Goal: Information Seeking & Learning: Check status

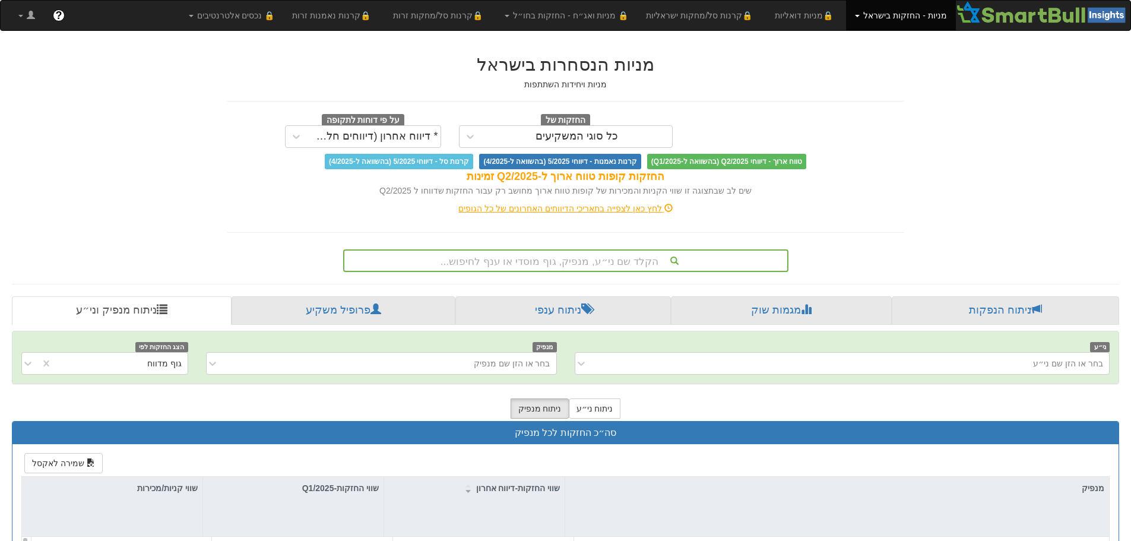
click at [566, 257] on div "הקלד שם ני״ע, מנפיק, גוף מוסדי או ענף לחיפוש..." at bounding box center [565, 260] width 445 height 23
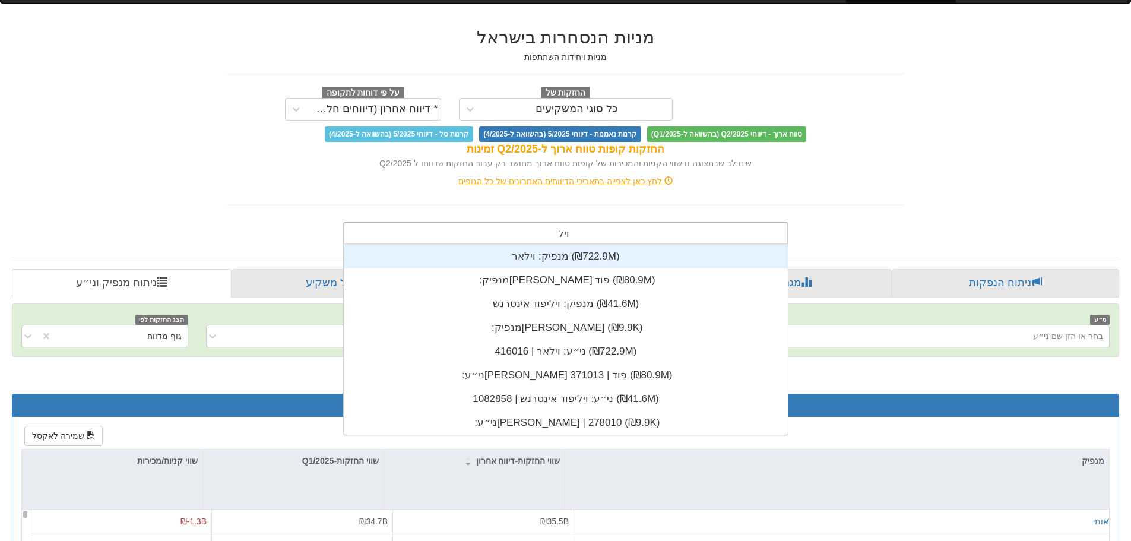
scroll to position [48, 0]
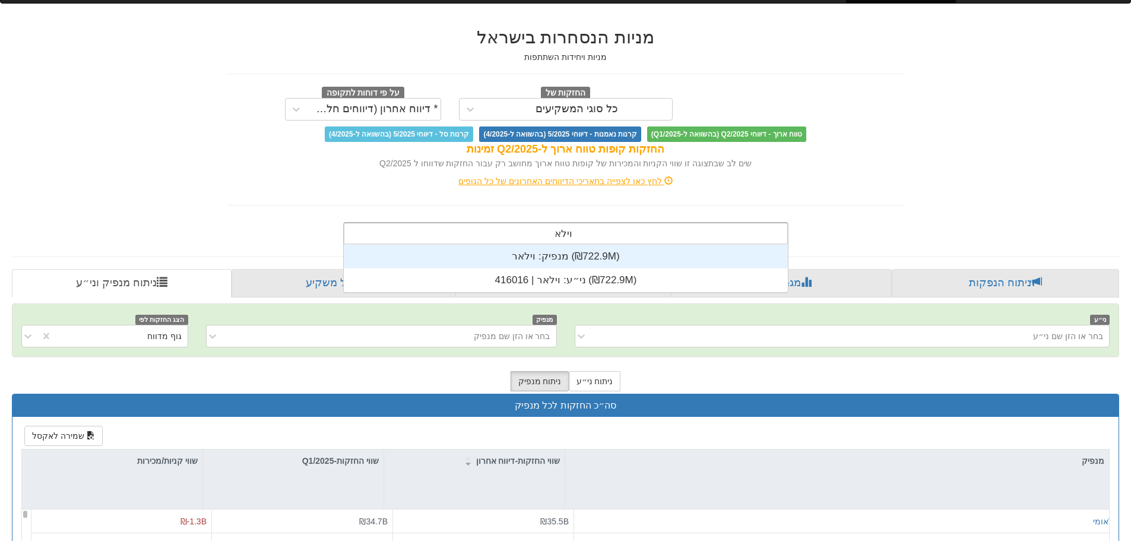
type input "וילאר"
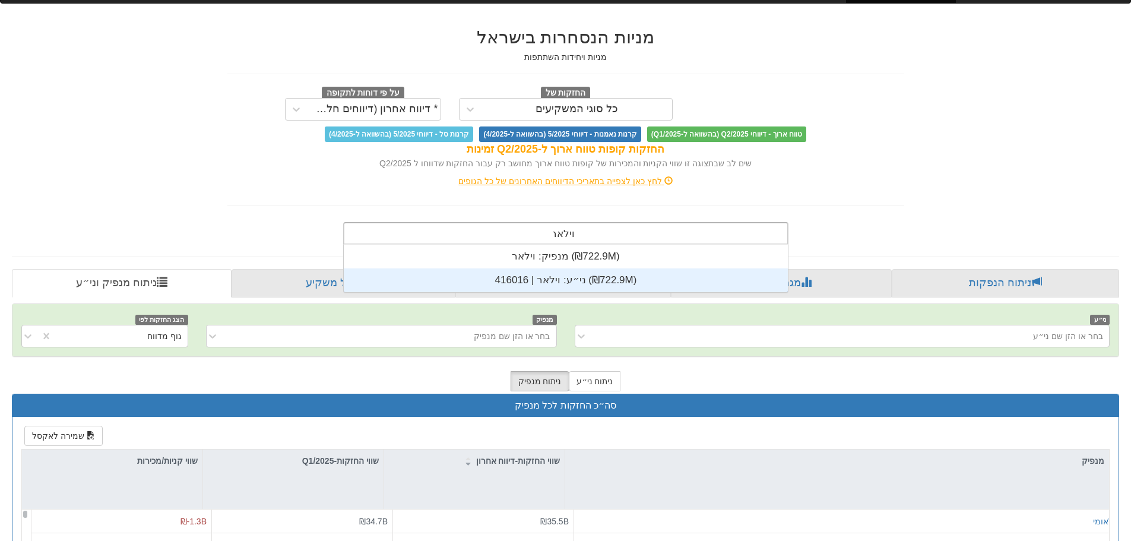
click at [558, 275] on div "ני״ע: ‏וילאר | 416016 ‎(₪722.9M)‎" at bounding box center [566, 280] width 444 height 24
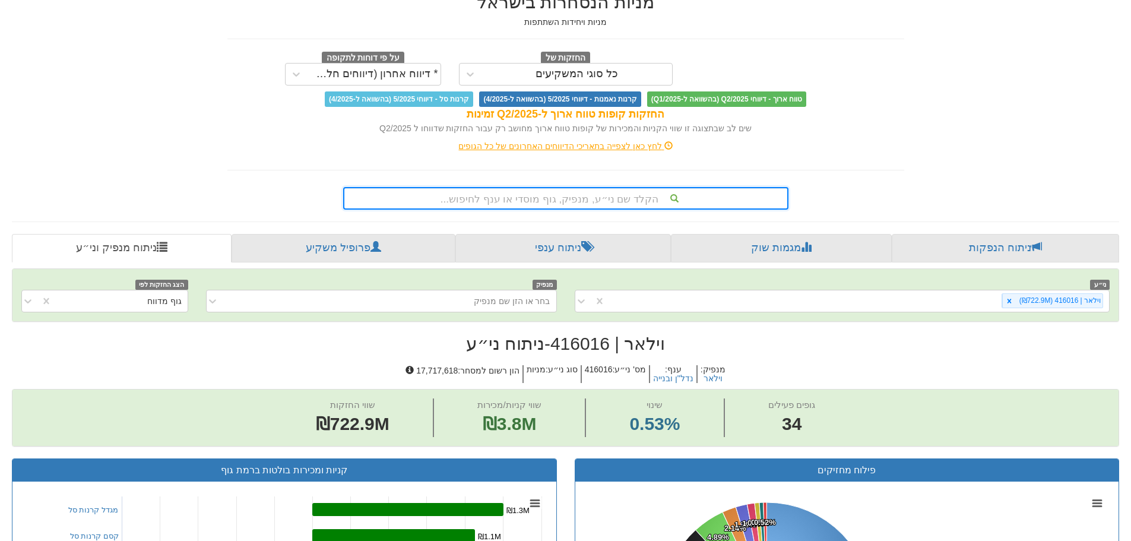
scroll to position [59, 0]
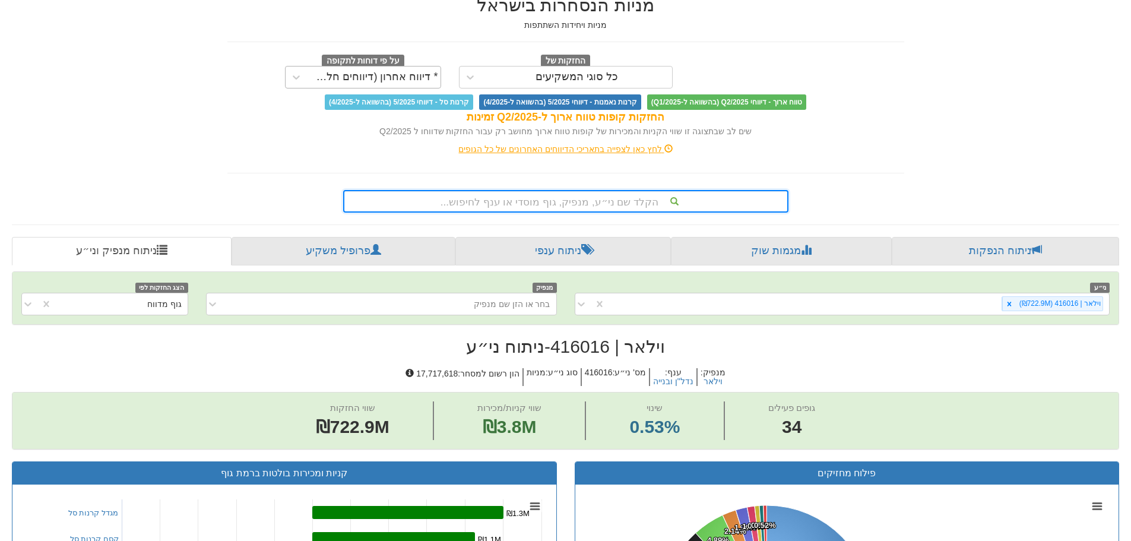
click at [308, 81] on div "* דיווח אחרון (דיווחים חלקיים)" at bounding box center [363, 77] width 156 height 23
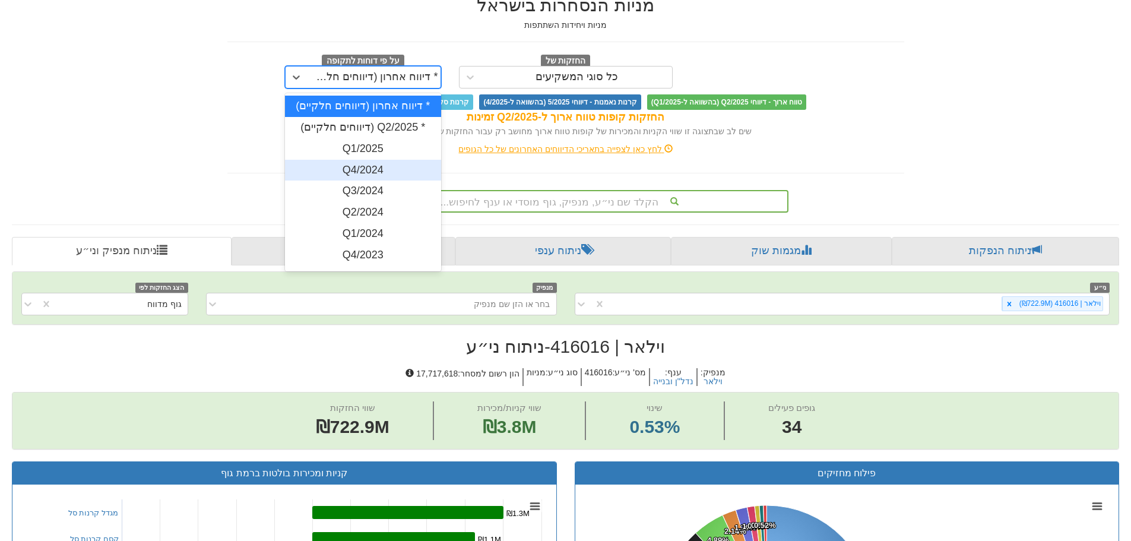
click at [349, 173] on div "Q4/2024" at bounding box center [363, 170] width 156 height 21
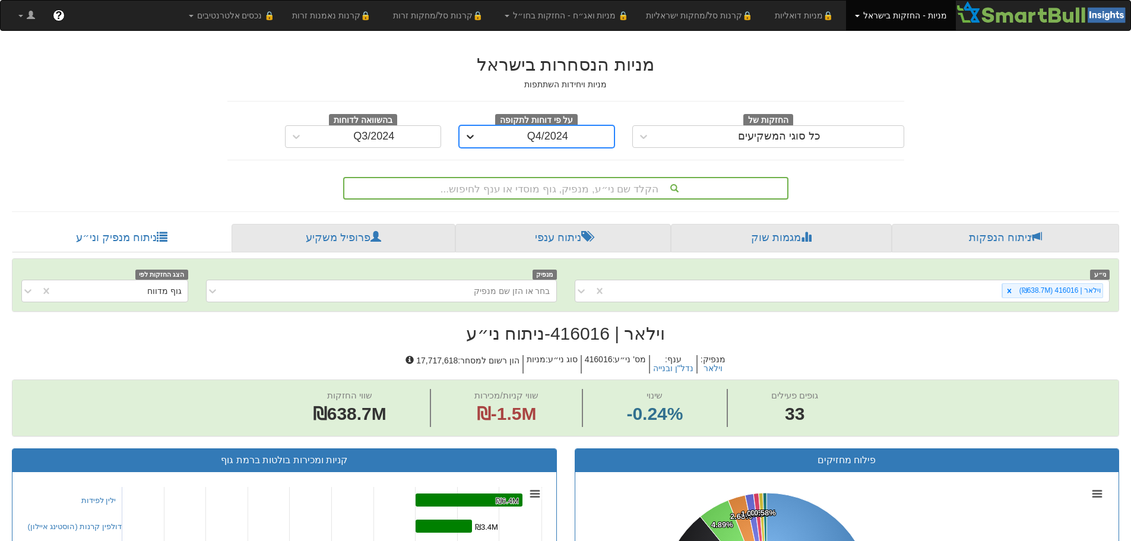
click at [474, 138] on icon at bounding box center [470, 137] width 12 height 12
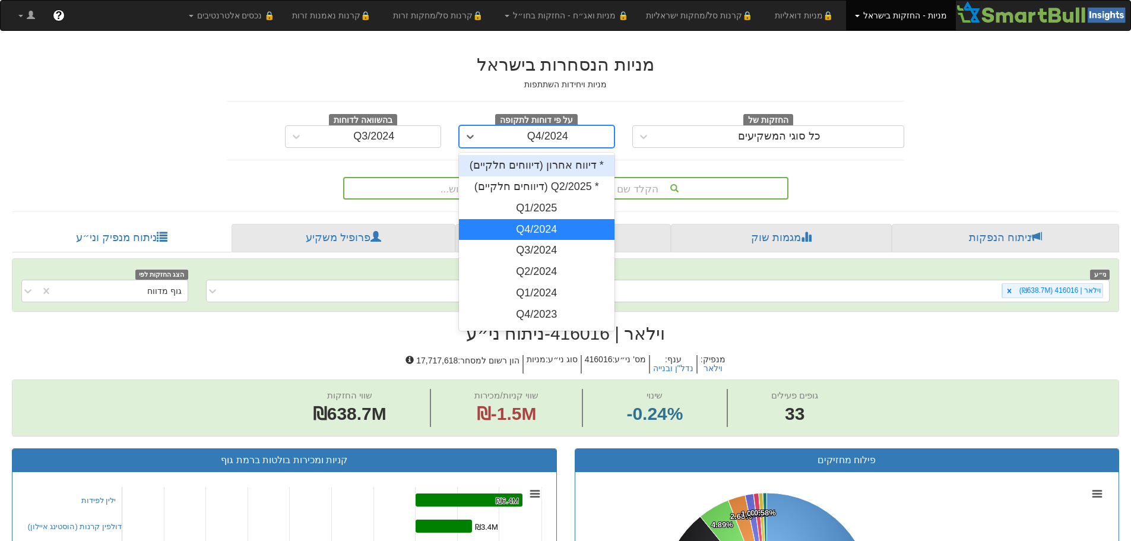
click at [534, 172] on div "* דיווח אחרון (דיווחים חלקיים)" at bounding box center [537, 165] width 156 height 21
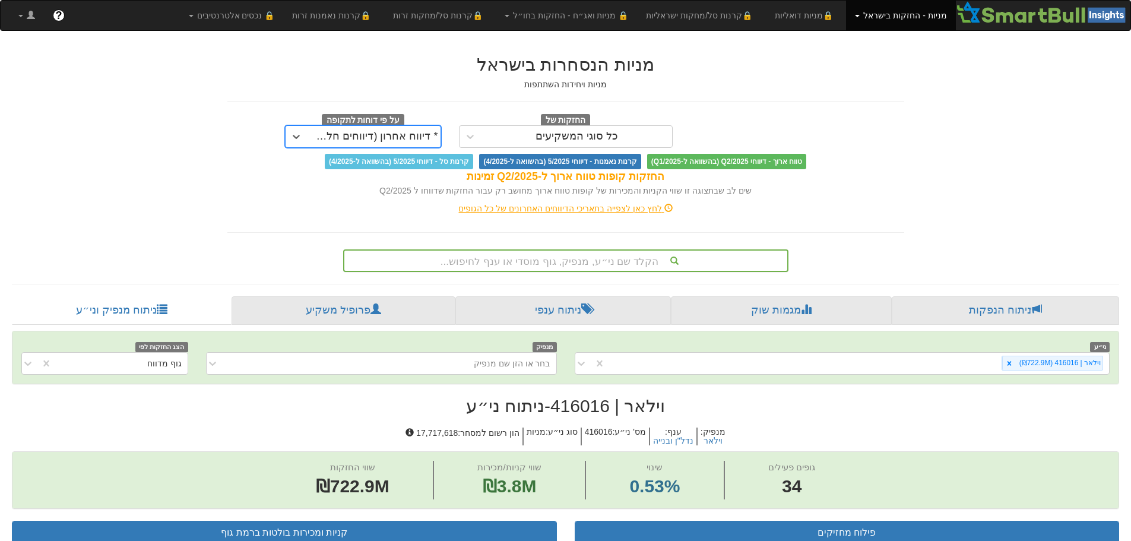
click at [480, 124] on div "החזקות של כל סוגי המשקיעים" at bounding box center [566, 130] width 232 height 34
click at [471, 141] on icon at bounding box center [470, 137] width 12 height 12
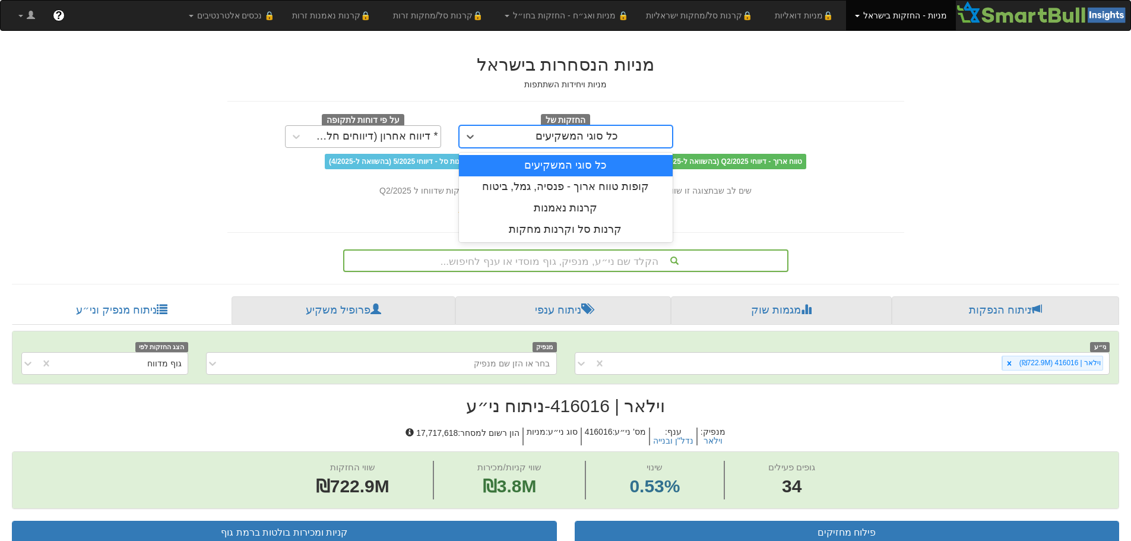
click at [358, 132] on div "* דיווח אחרון (דיווחים חלקיים)" at bounding box center [374, 137] width 128 height 12
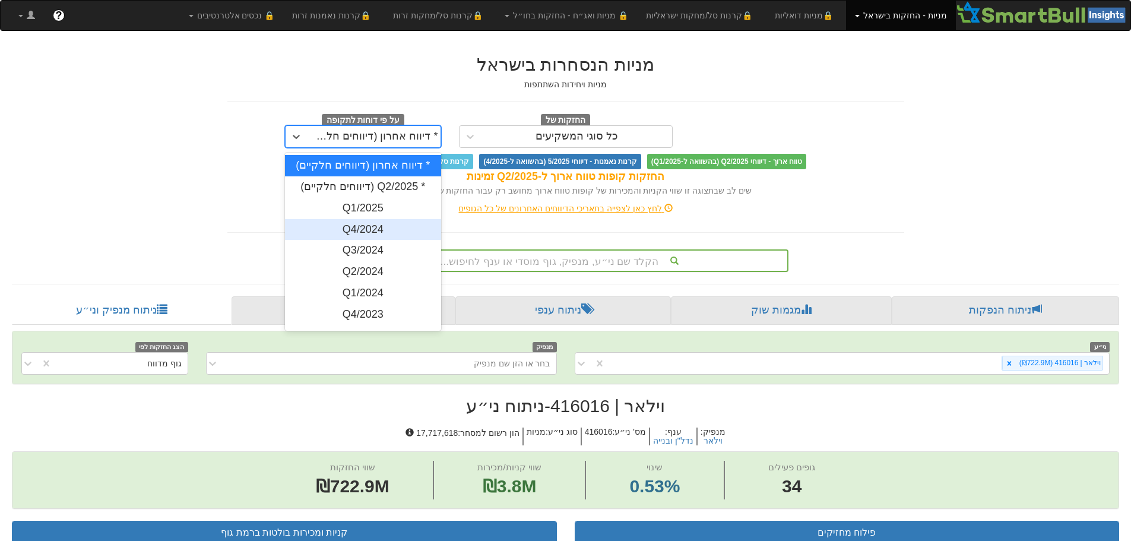
click at [366, 227] on div "Q4/2024" at bounding box center [363, 229] width 156 height 21
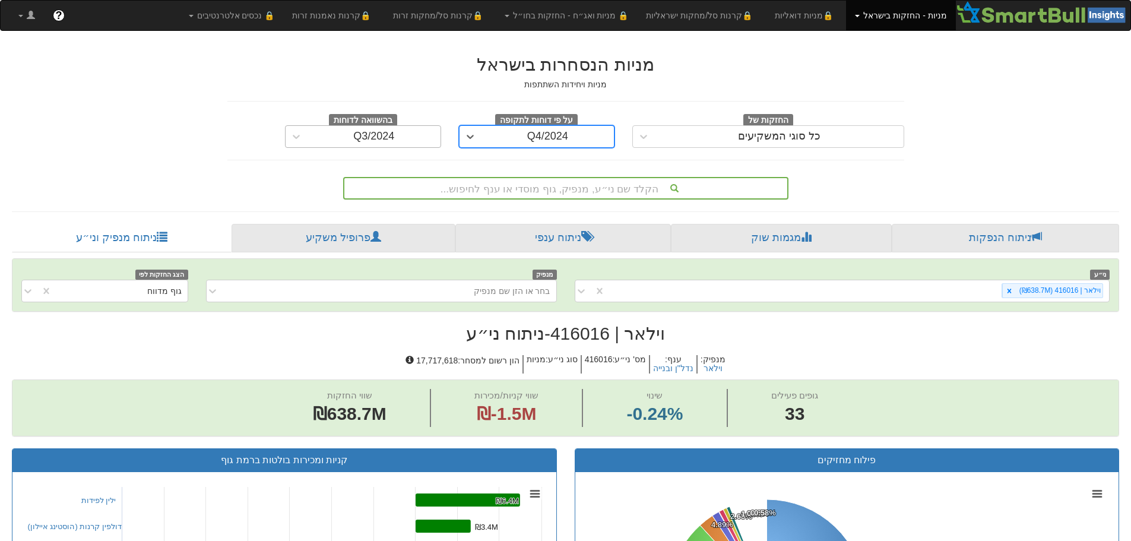
click at [316, 133] on div "Q3/2024" at bounding box center [374, 136] width 133 height 19
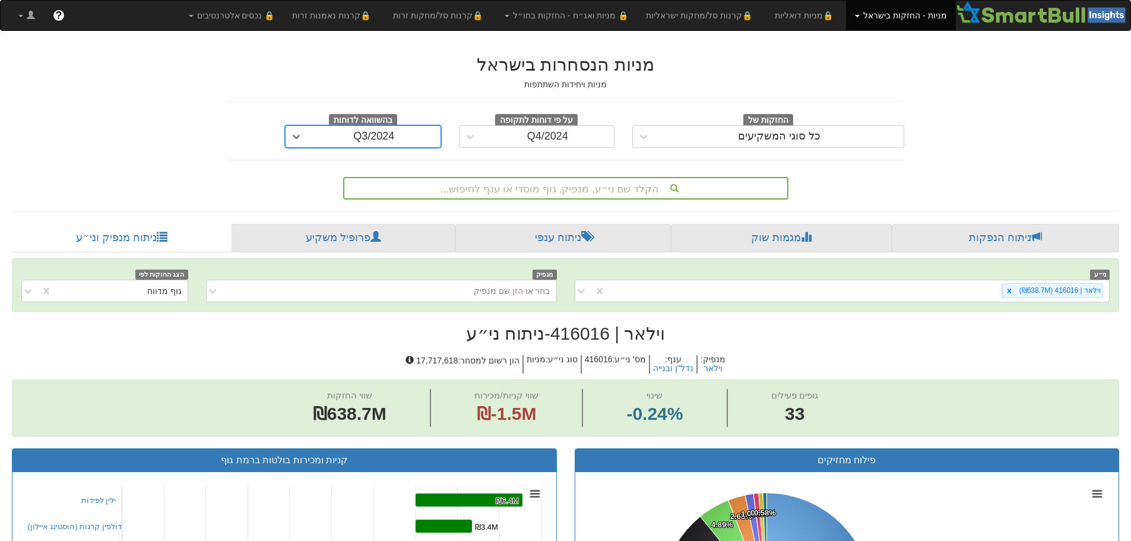
click at [316, 133] on div "Q3/2024" at bounding box center [374, 136] width 133 height 19
click at [303, 133] on div at bounding box center [296, 136] width 21 height 21
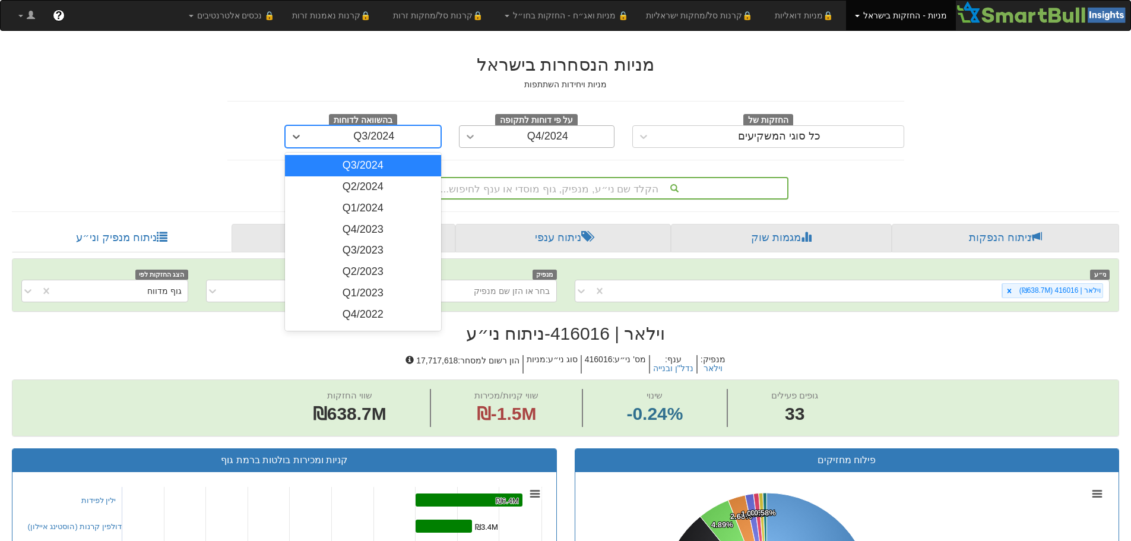
click at [474, 135] on icon at bounding box center [470, 137] width 12 height 12
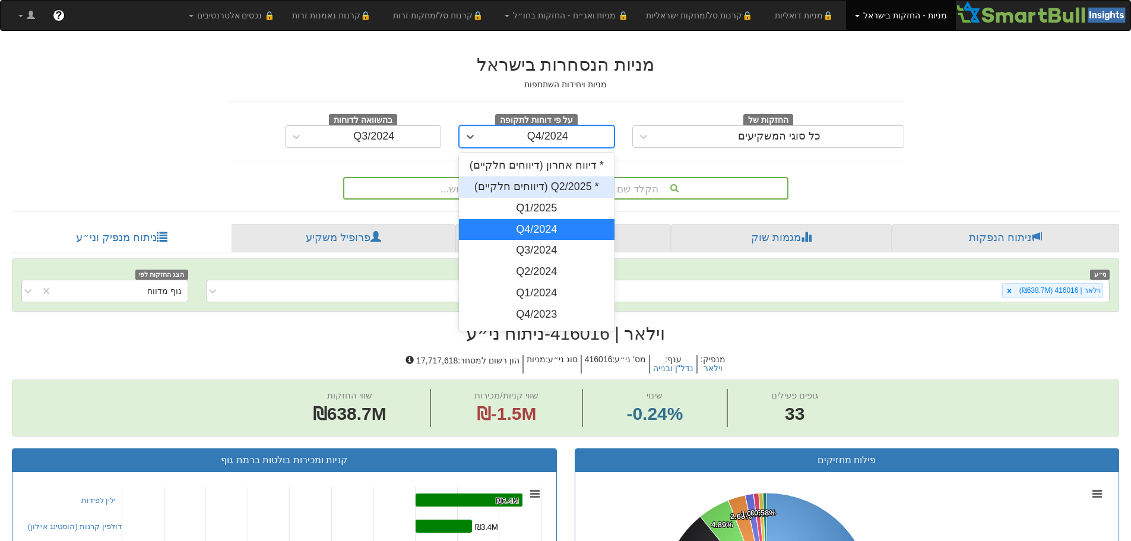
click at [482, 192] on div "* Q2/2025 (דיווחים חלקיים)" at bounding box center [537, 186] width 156 height 21
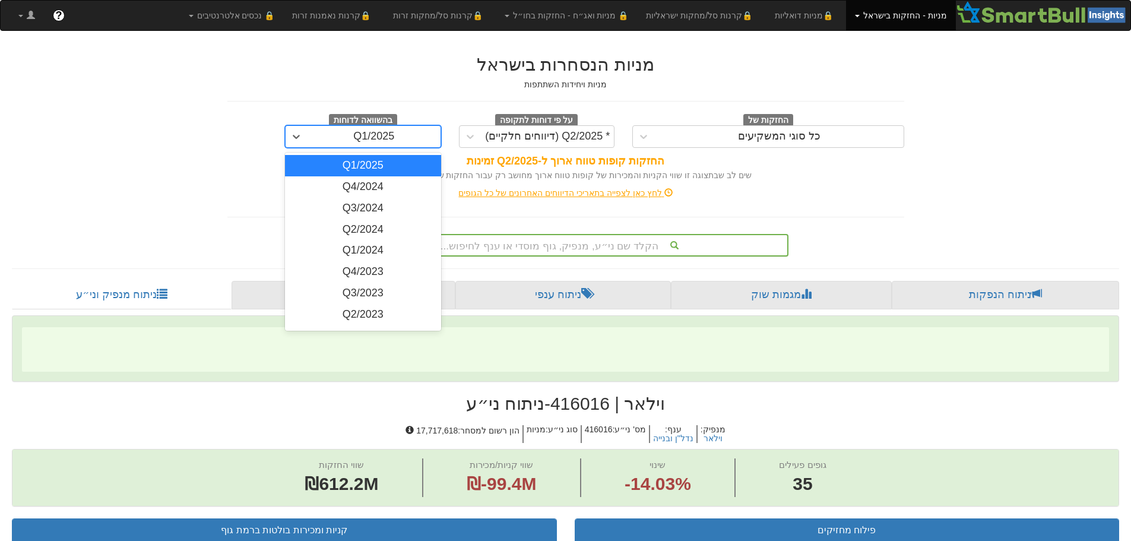
click at [315, 131] on div "Q1/2025" at bounding box center [374, 136] width 133 height 19
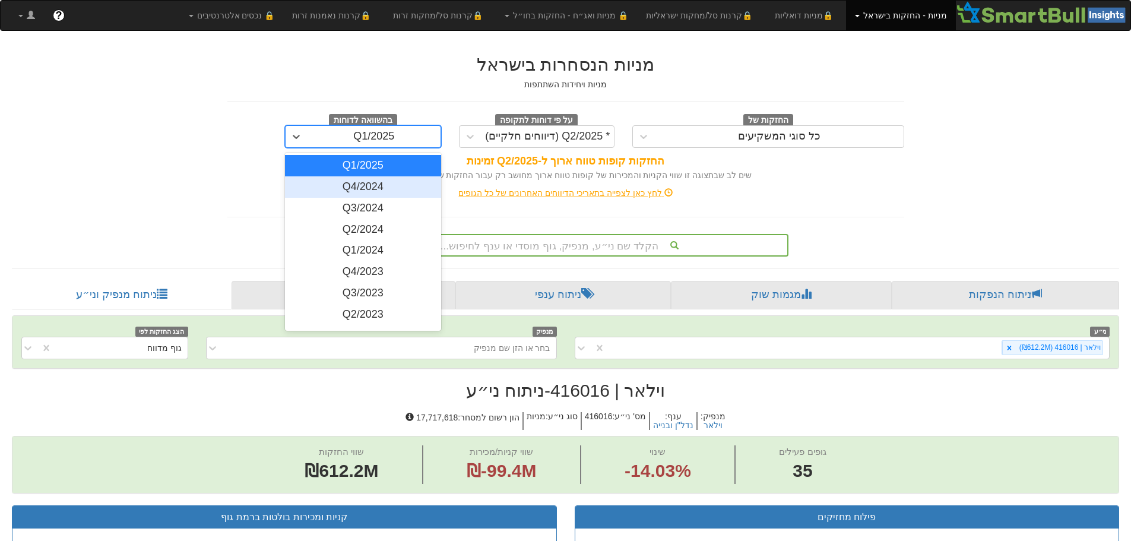
click at [372, 182] on div "Q4/2024" at bounding box center [363, 186] width 156 height 21
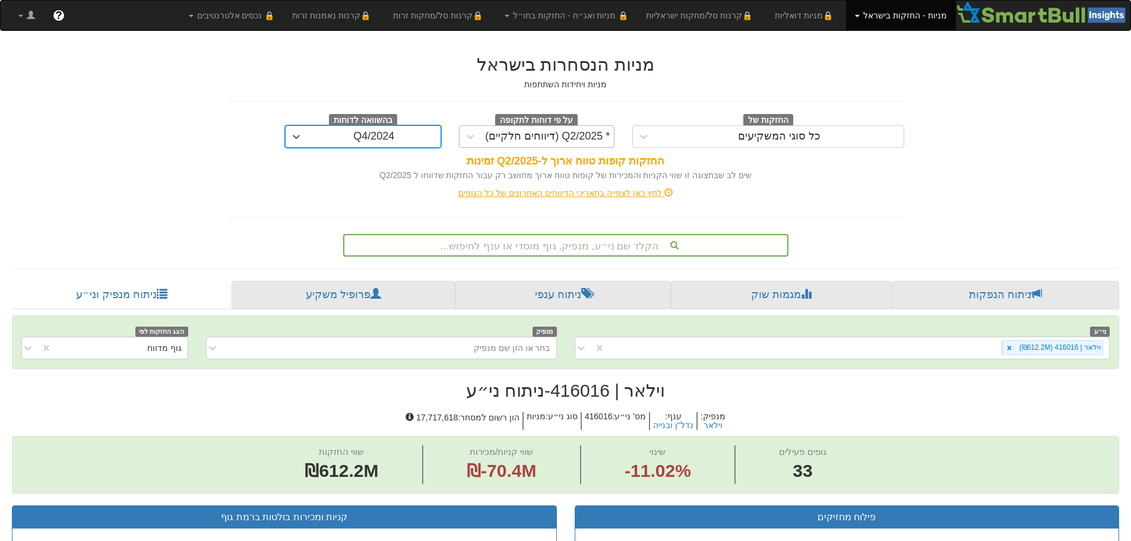
click at [482, 134] on div "* Q2/2025 (דיווחים חלקיים)" at bounding box center [548, 136] width 133 height 19
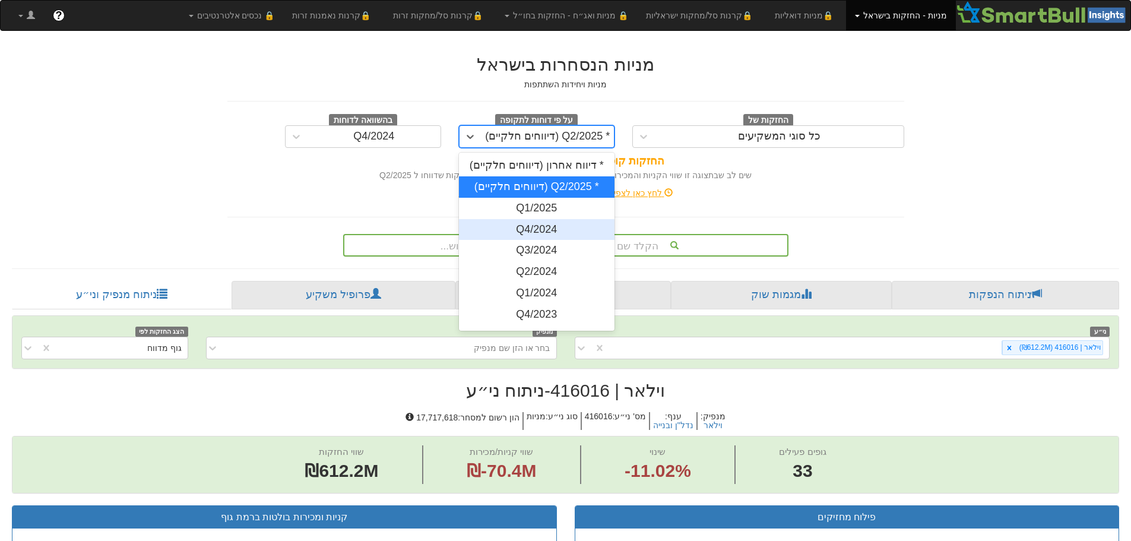
click at [525, 232] on div "Q4/2024" at bounding box center [537, 229] width 156 height 21
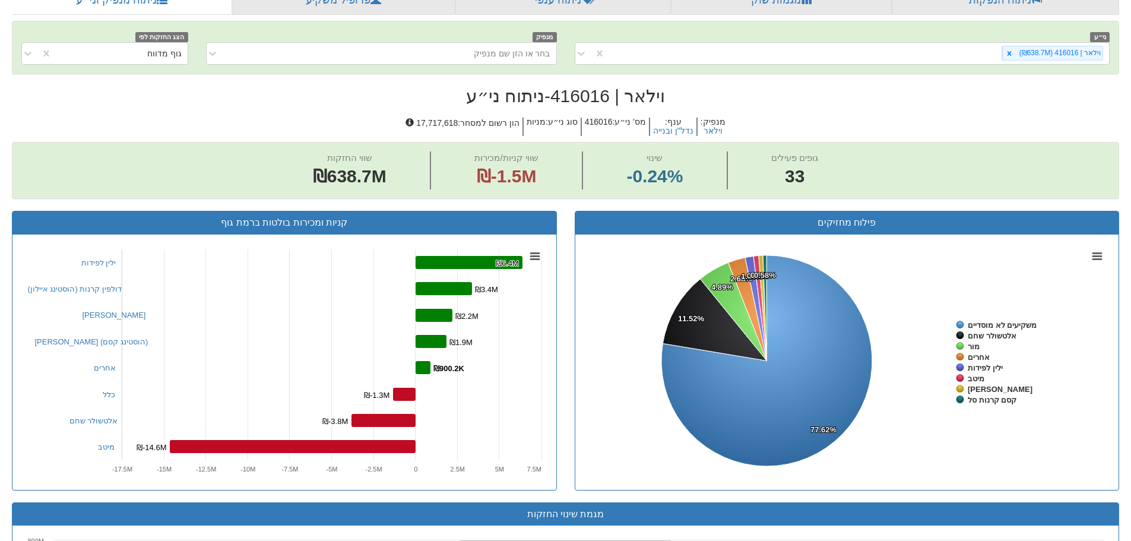
scroll to position [59, 0]
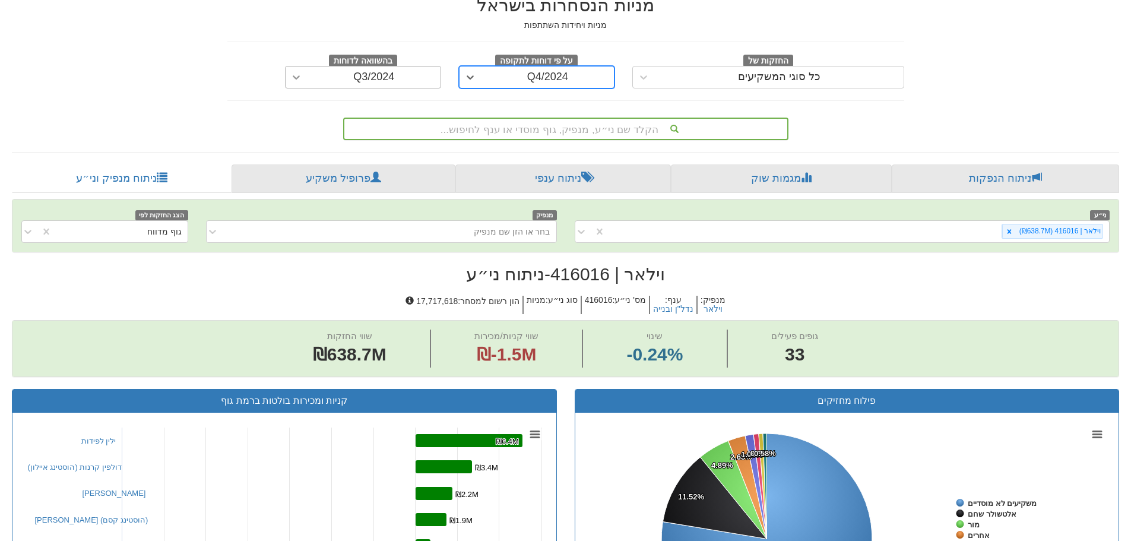
click at [296, 71] on div at bounding box center [296, 77] width 21 height 21
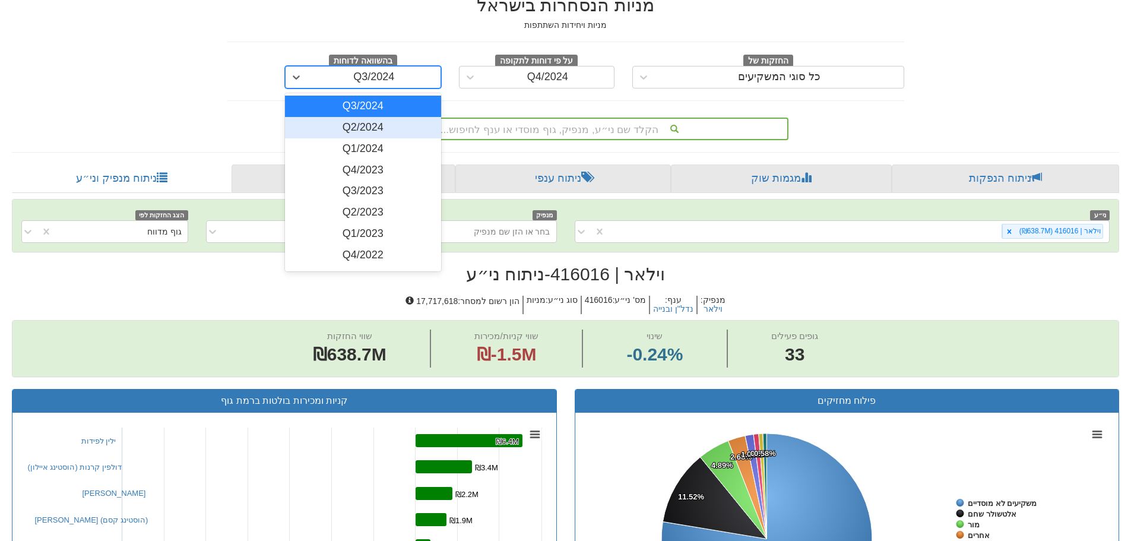
click at [362, 120] on div "Q2/2024" at bounding box center [363, 127] width 156 height 21
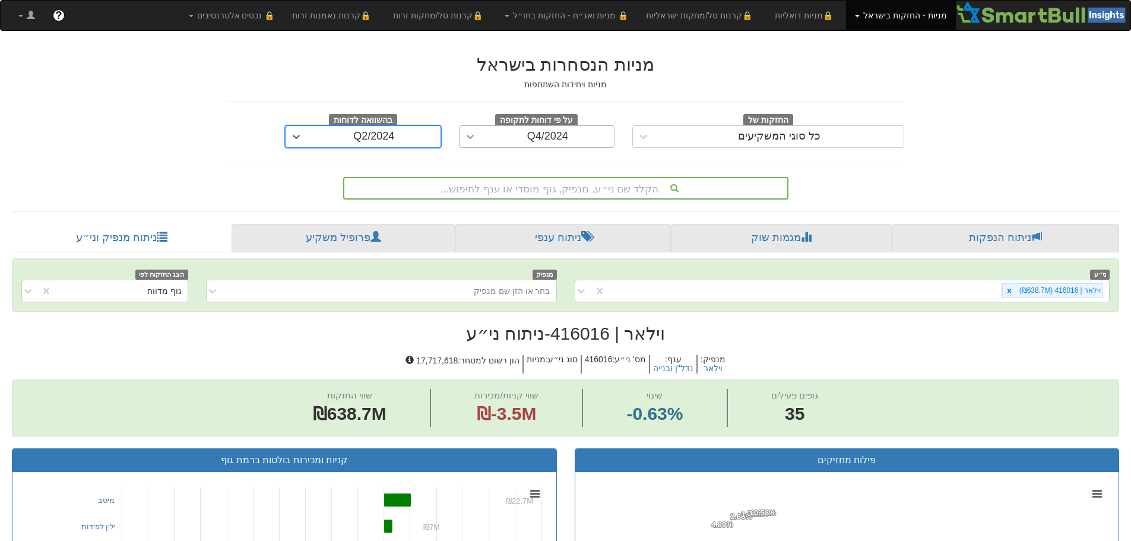
click at [472, 137] on icon at bounding box center [470, 137] width 7 height 4
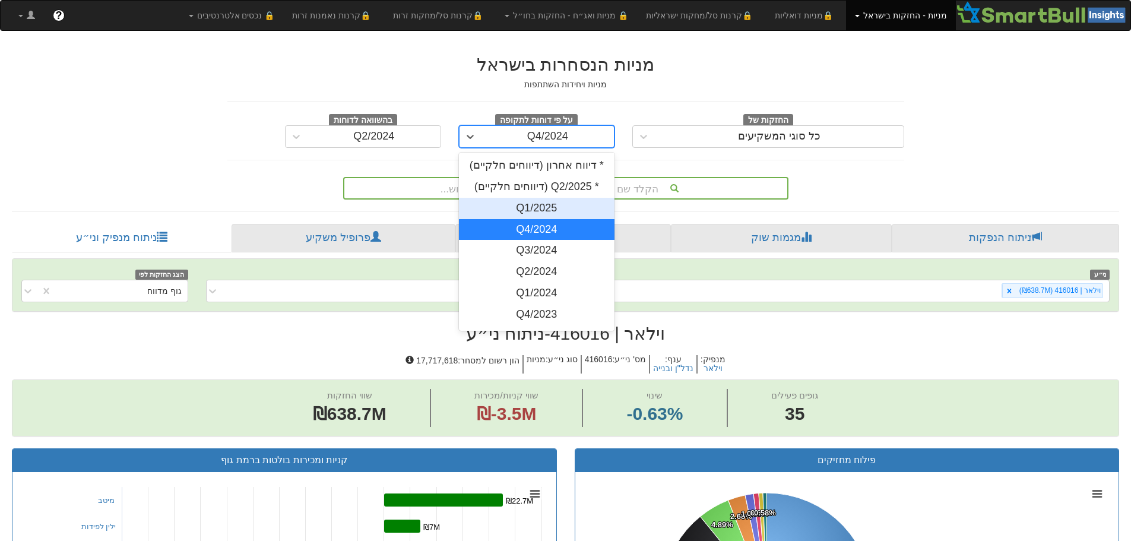
click at [543, 204] on div "Q1/2025" at bounding box center [537, 208] width 156 height 21
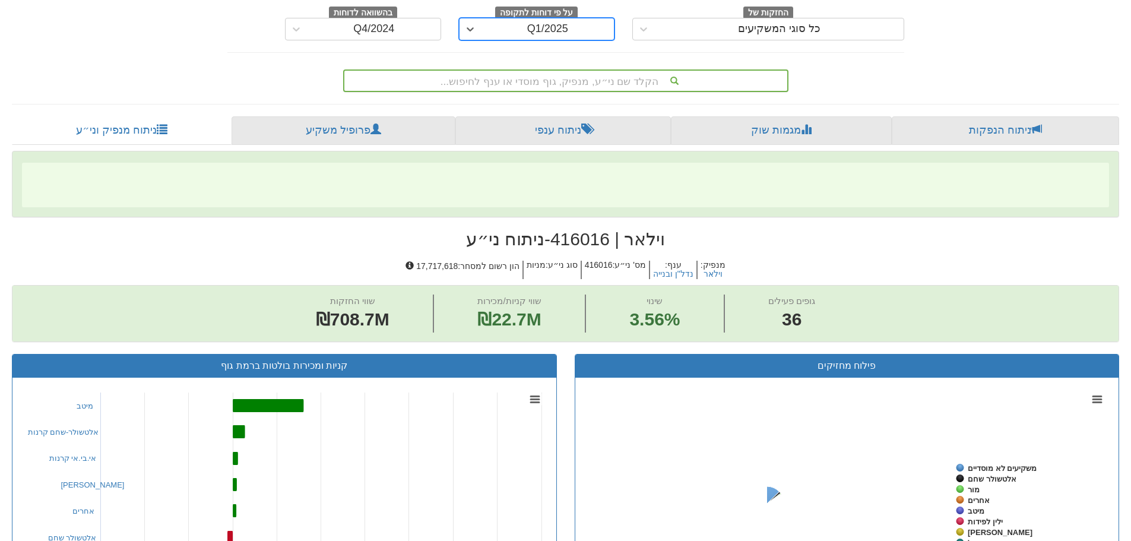
scroll to position [238, 0]
